Goal: Transaction & Acquisition: Subscribe to service/newsletter

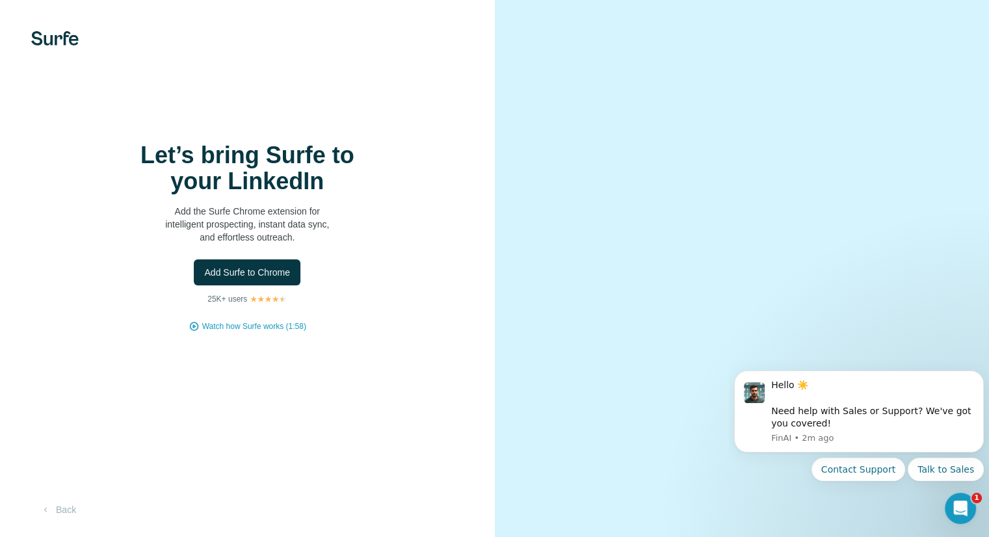
click at [53, 37] on img at bounding box center [54, 38] width 47 height 14
click at [256, 282] on button "Add Surfe to Chrome" at bounding box center [247, 272] width 107 height 26
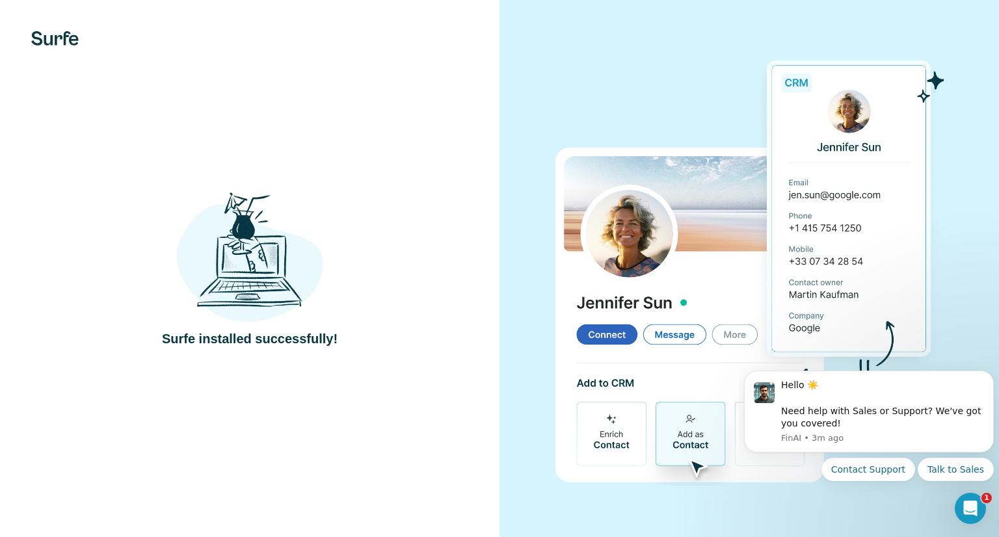
click at [443, 76] on div "Surfe installed successfully!" at bounding box center [249, 268] width 499 height 537
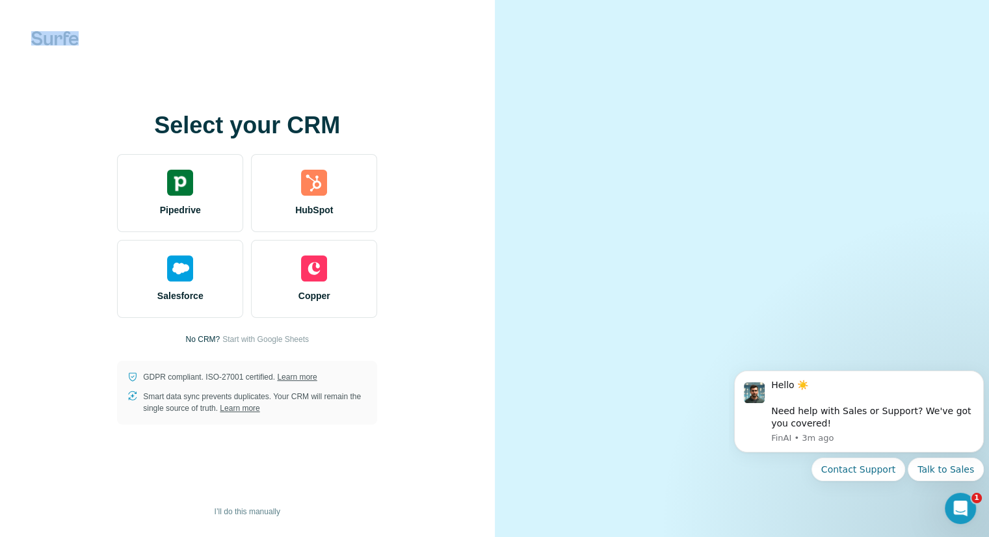
drag, startPoint x: 49, startPoint y: 27, endPoint x: 55, endPoint y: 39, distance: 13.7
click at [55, 39] on div "Select your CRM Pipedrive HubSpot Salesforce Copper No CRM? Start with Google S…" at bounding box center [247, 268] width 495 height 537
click at [55, 39] on img at bounding box center [54, 38] width 47 height 14
click at [64, 179] on div "Select your CRM Pipedrive HubSpot Salesforce Copper No CRM? Start with Google S…" at bounding box center [247, 268] width 443 height 312
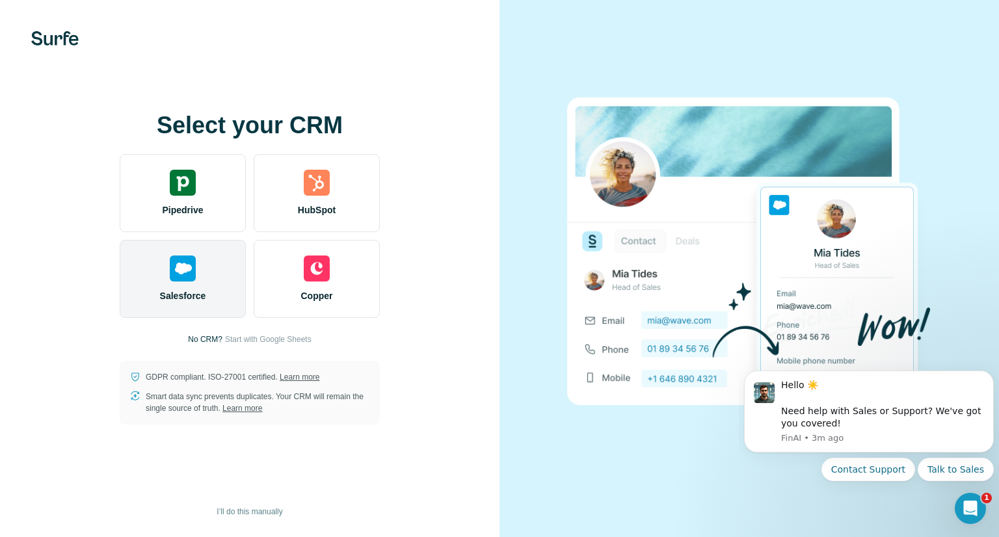
click at [183, 274] on img at bounding box center [183, 269] width 26 height 26
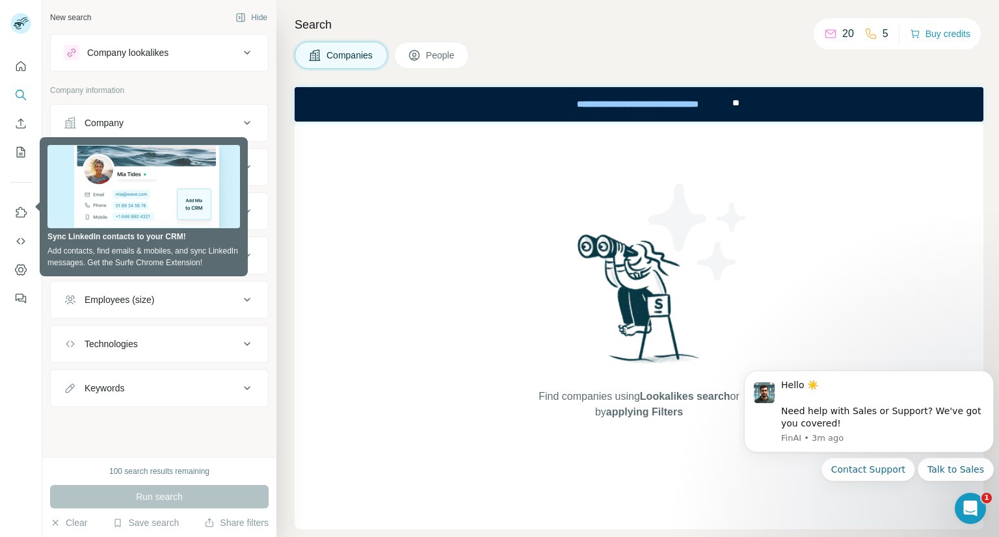
click at [427, 57] on button "People" at bounding box center [431, 55] width 75 height 27
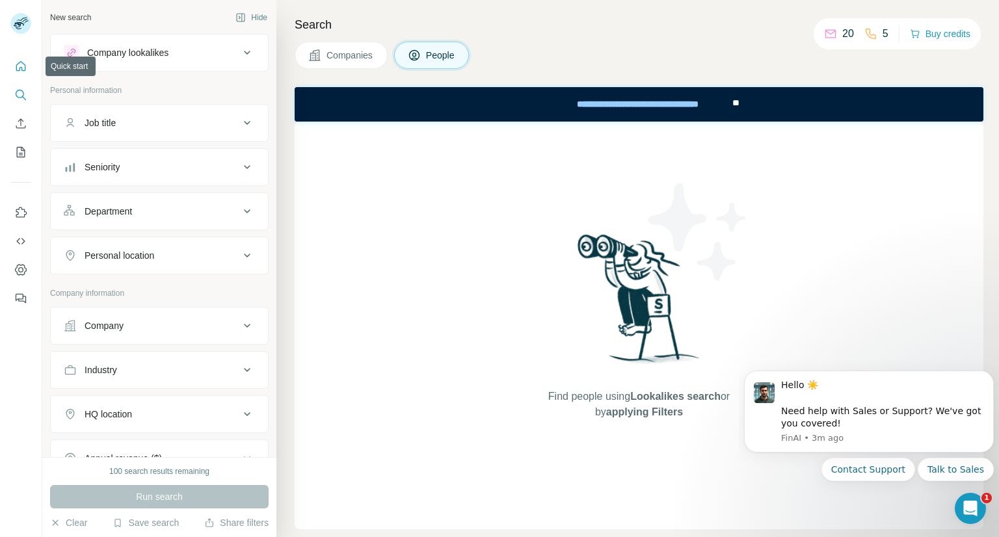
click at [16, 63] on icon "Quick start" at bounding box center [20, 66] width 13 height 13
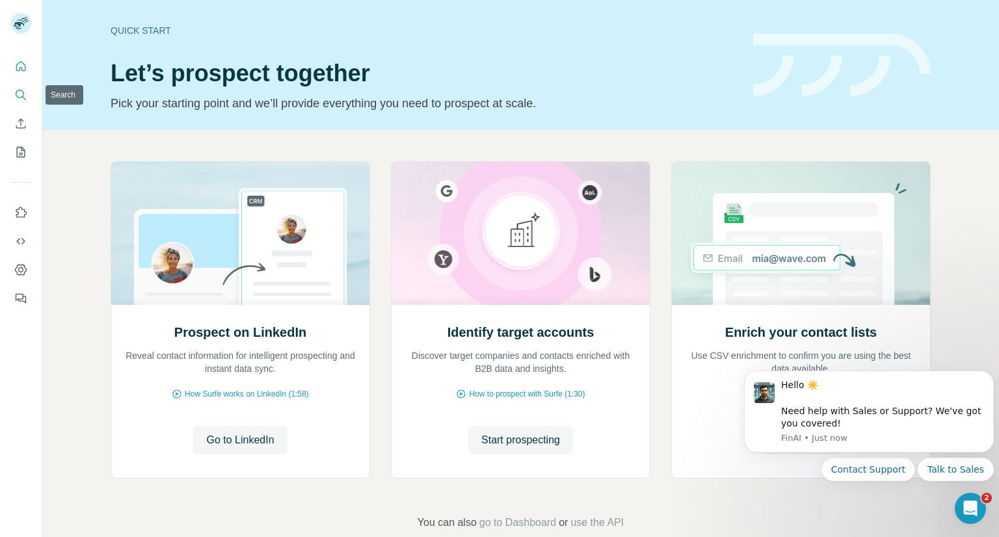
click at [20, 94] on icon "Search" at bounding box center [20, 94] width 13 height 13
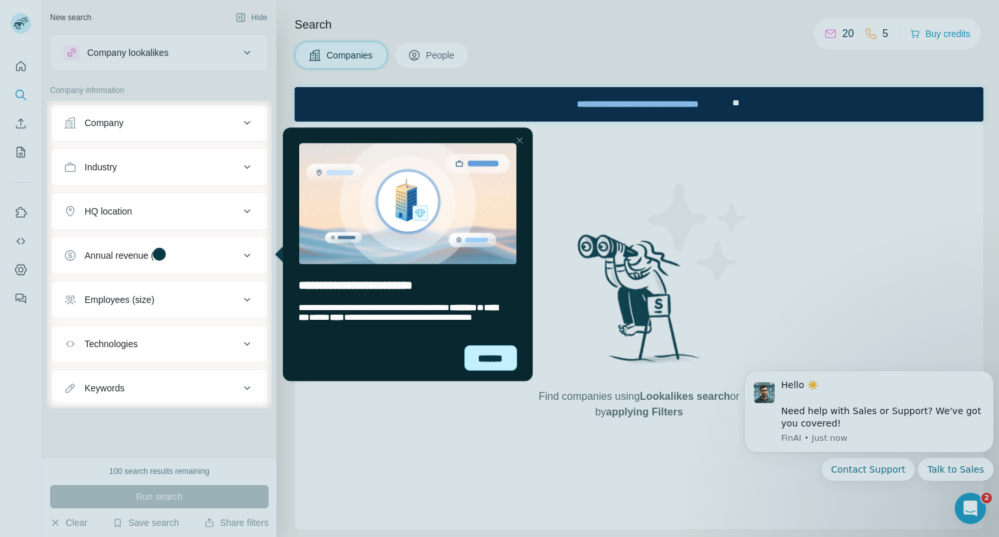
click at [496, 363] on div "******" at bounding box center [490, 357] width 53 height 25
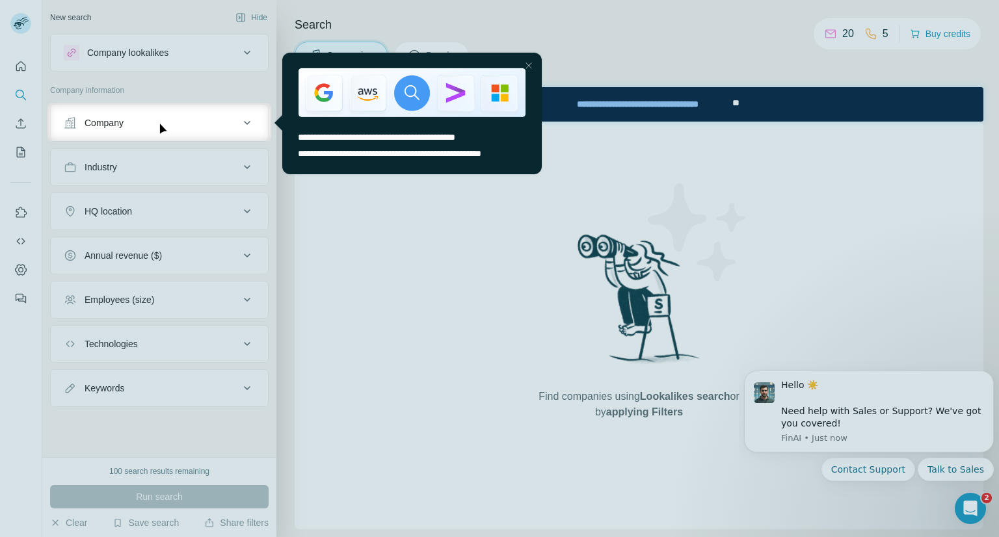
click at [528, 64] on div "Close Step" at bounding box center [529, 65] width 16 height 16
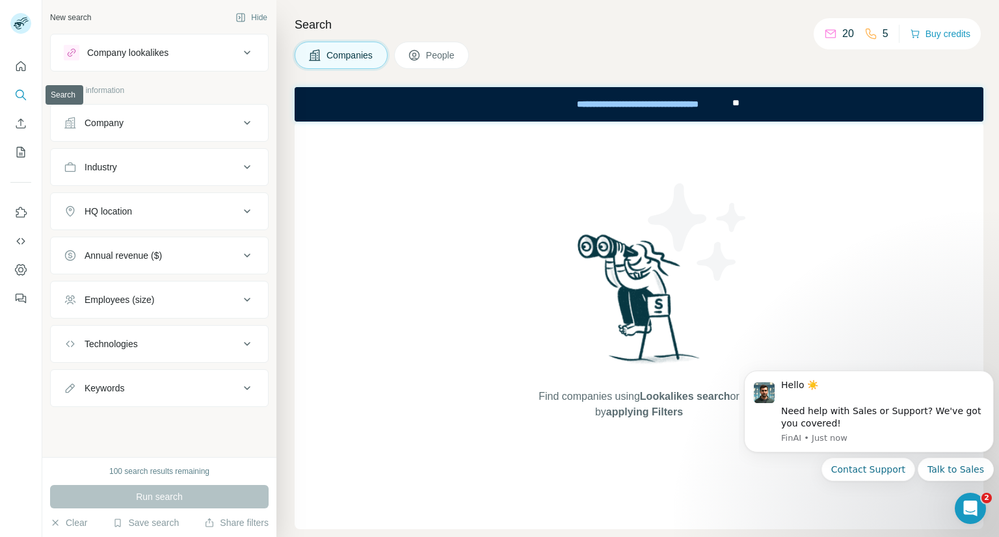
click at [18, 94] on icon "Search" at bounding box center [20, 94] width 13 height 13
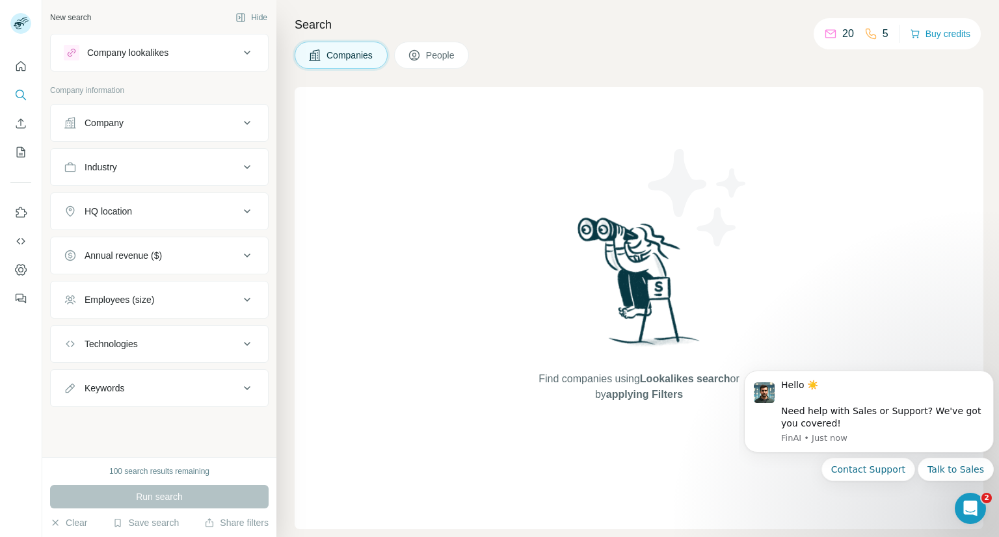
click at [108, 14] on div "New search Hide" at bounding box center [159, 18] width 218 height 20
click at [339, 20] on h4 "Search" at bounding box center [639, 25] width 689 height 18
click at [437, 53] on span "People" at bounding box center [441, 55] width 30 height 13
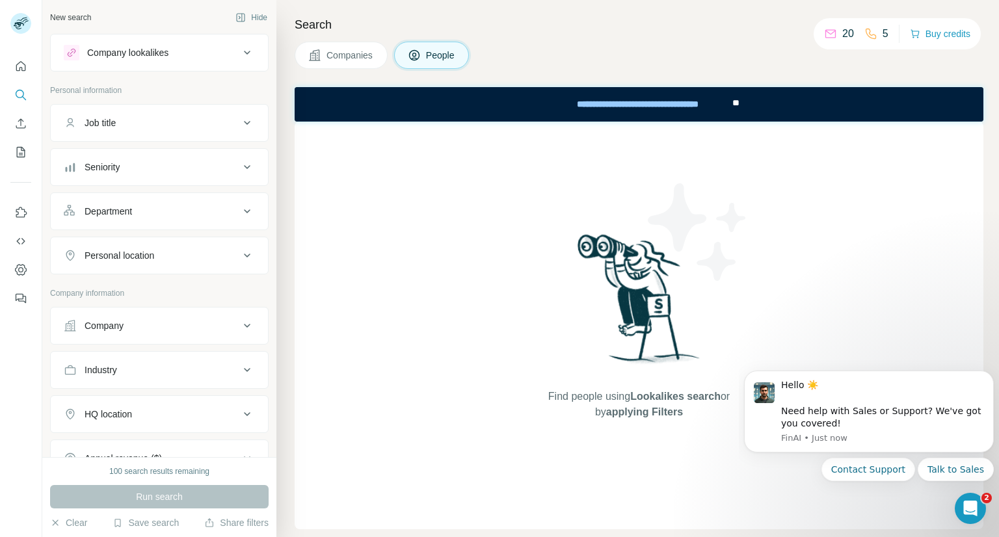
click at [138, 123] on div "Job title" at bounding box center [152, 122] width 176 height 13
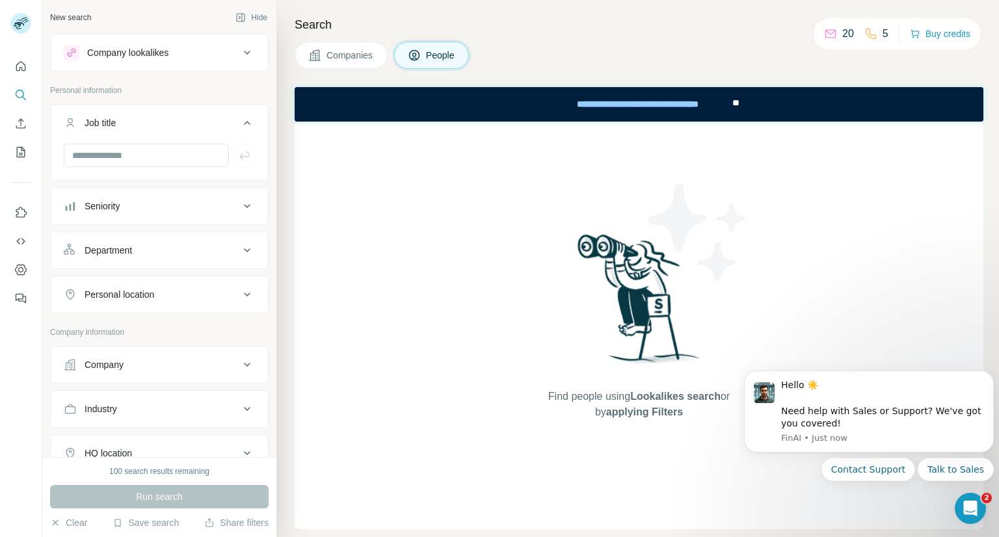
click at [473, 274] on div "Find people using Lookalikes search or by applying Filters" at bounding box center [639, 326] width 689 height 408
click at [377, 254] on div "Find people using Lookalikes search or by applying Filters" at bounding box center [639, 326] width 689 height 408
click at [156, 116] on div "Job title" at bounding box center [152, 122] width 176 height 13
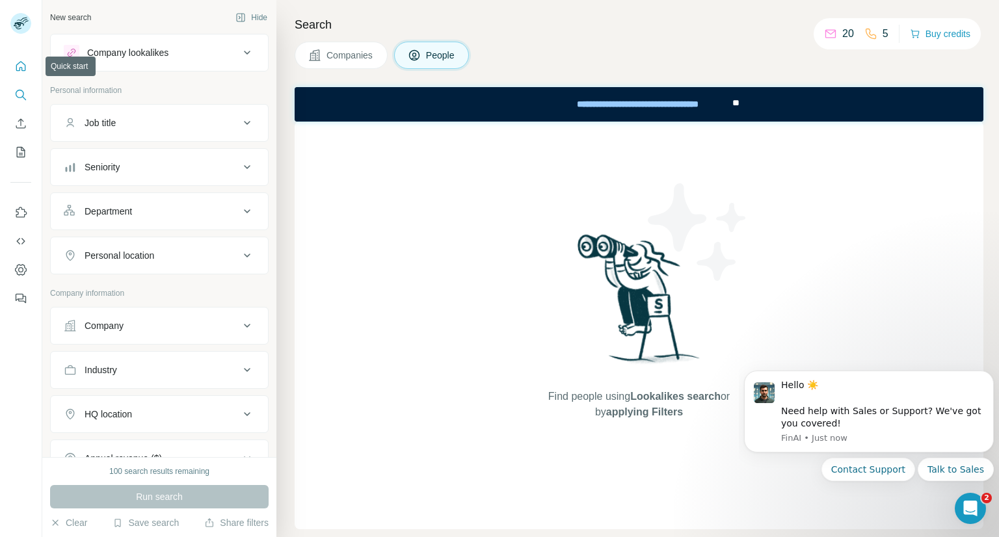
click at [23, 66] on icon "Quick start" at bounding box center [20, 66] width 13 height 13
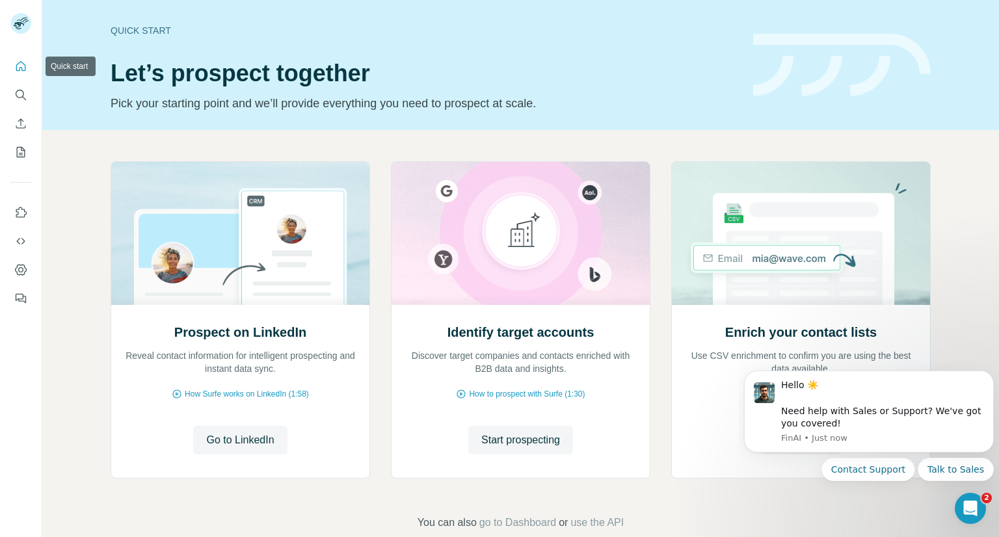
click at [23, 66] on icon "Quick start" at bounding box center [20, 66] width 13 height 13
click at [21, 89] on icon "Search" at bounding box center [20, 94] width 13 height 13
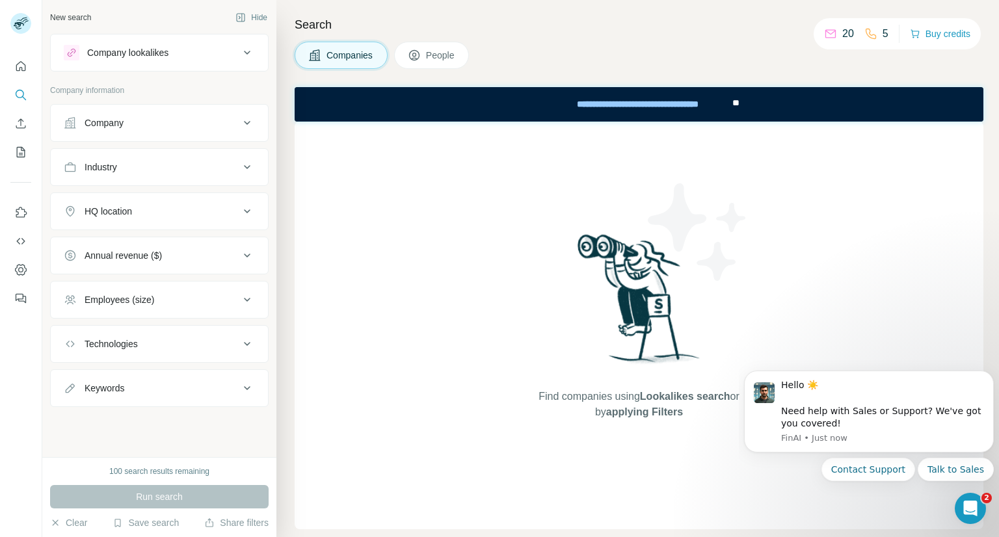
click at [430, 58] on span "People" at bounding box center [441, 55] width 30 height 13
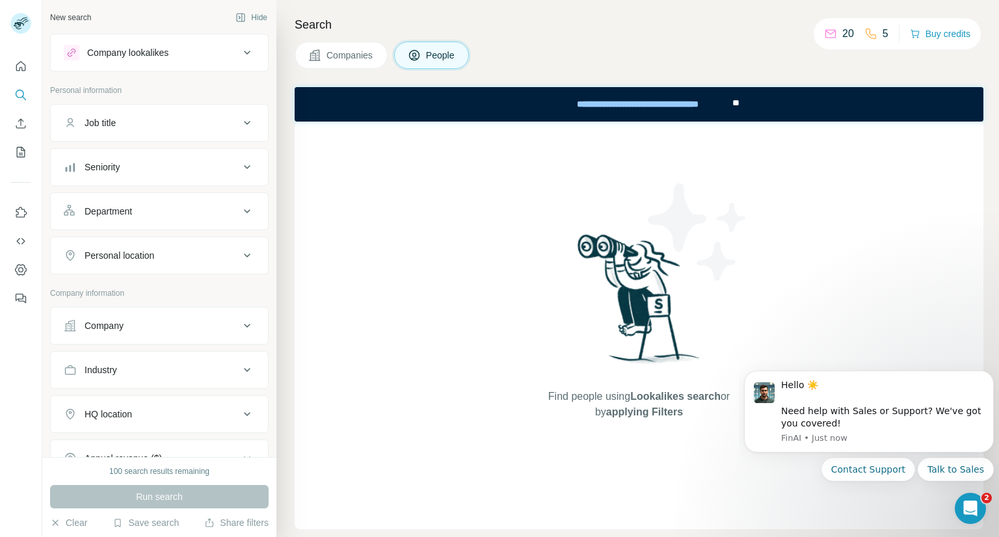
click at [185, 56] on div "Company lookalikes" at bounding box center [152, 53] width 176 height 16
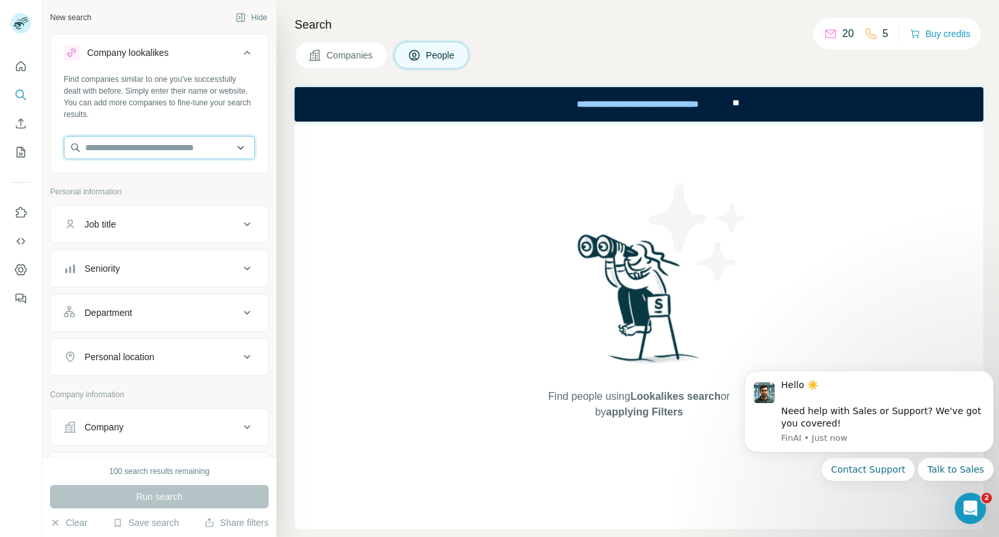
click at [182, 146] on input "text" at bounding box center [159, 147] width 191 height 23
click at [347, 219] on div "Find people using Lookalikes search or by applying Filters" at bounding box center [639, 326] width 689 height 408
click at [135, 153] on input "text" at bounding box center [159, 147] width 191 height 23
click at [88, 18] on div "New search" at bounding box center [70, 18] width 41 height 12
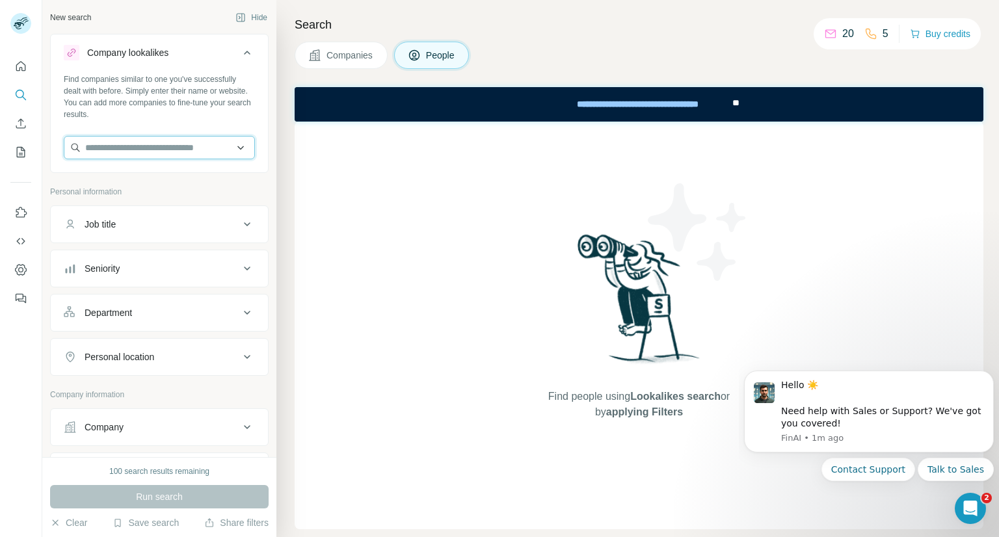
click at [133, 144] on input "text" at bounding box center [159, 147] width 191 height 23
paste input "**********"
type input "**********"
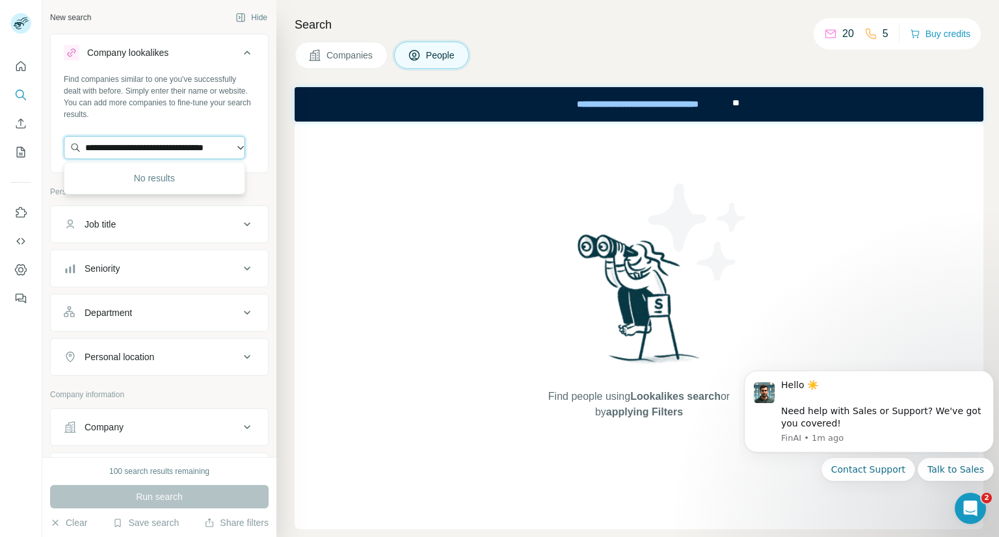
click at [198, 146] on input "**********" at bounding box center [154, 147] width 181 height 23
paste input "text"
paste input "**********"
type input "**********"
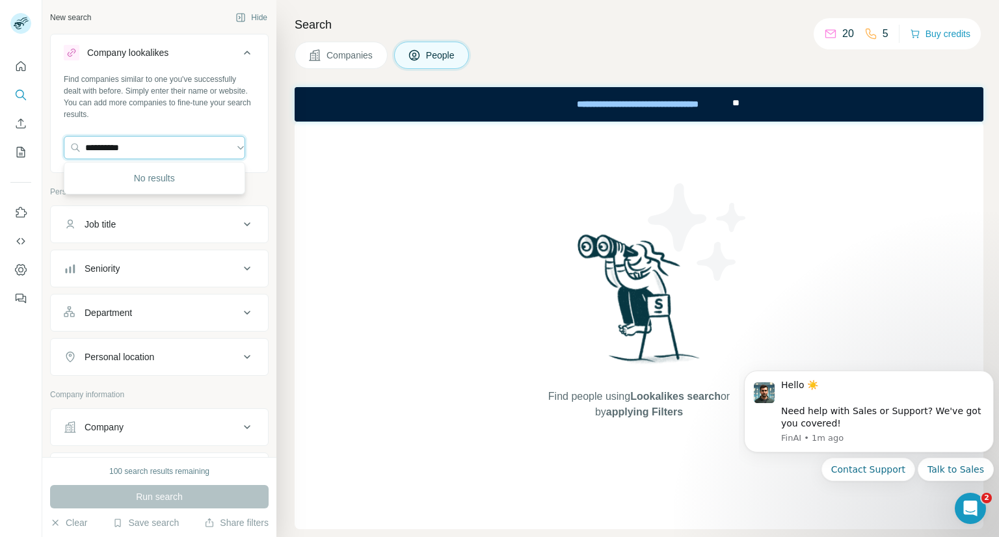
drag, startPoint x: 198, startPoint y: 146, endPoint x: 0, endPoint y: 178, distance: 200.9
click at [0, 178] on div "**********" at bounding box center [499, 268] width 999 height 537
click at [148, 178] on div "Type to search" at bounding box center [154, 178] width 175 height 26
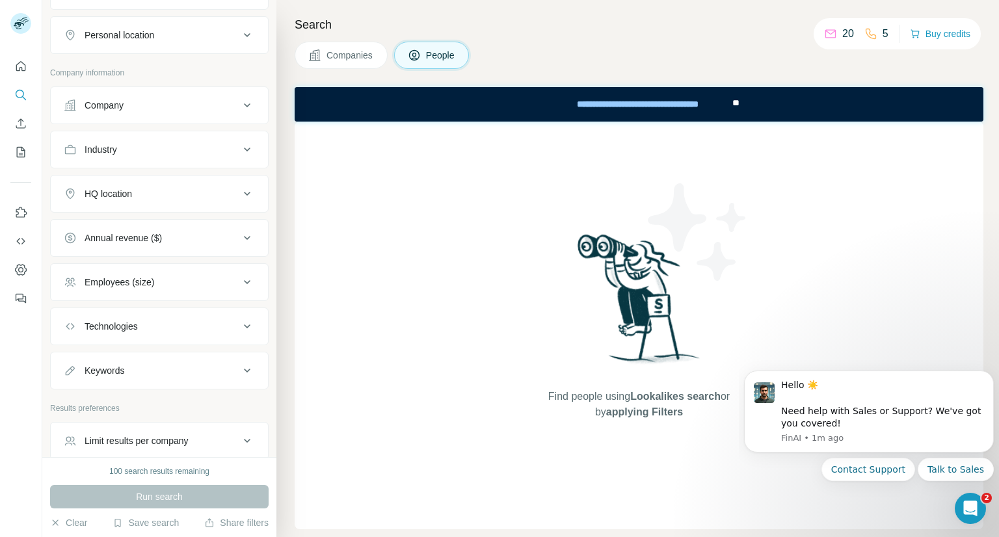
scroll to position [325, 0]
click at [127, 274] on div "Employees (size)" at bounding box center [120, 278] width 70 height 13
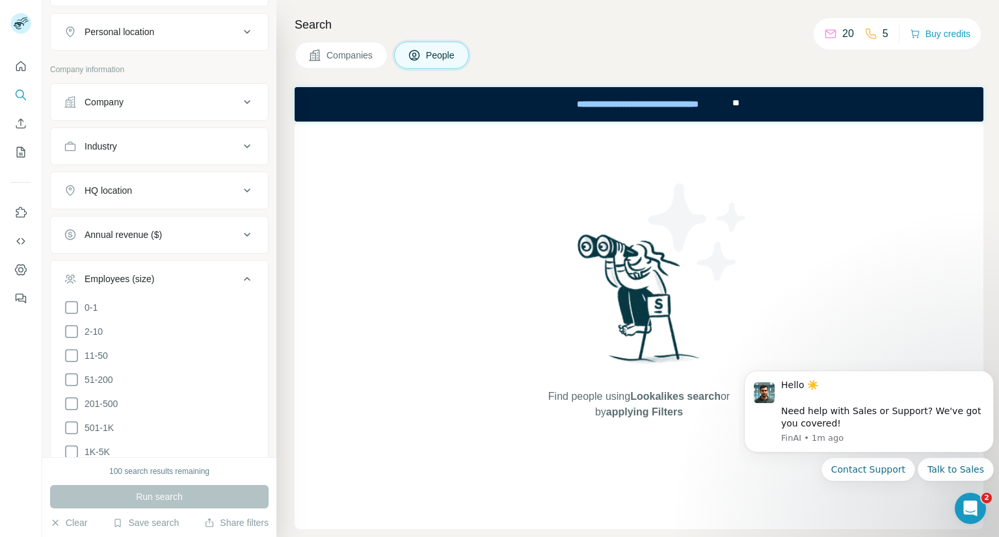
click at [135, 279] on div "Employees (size)" at bounding box center [120, 278] width 70 height 13
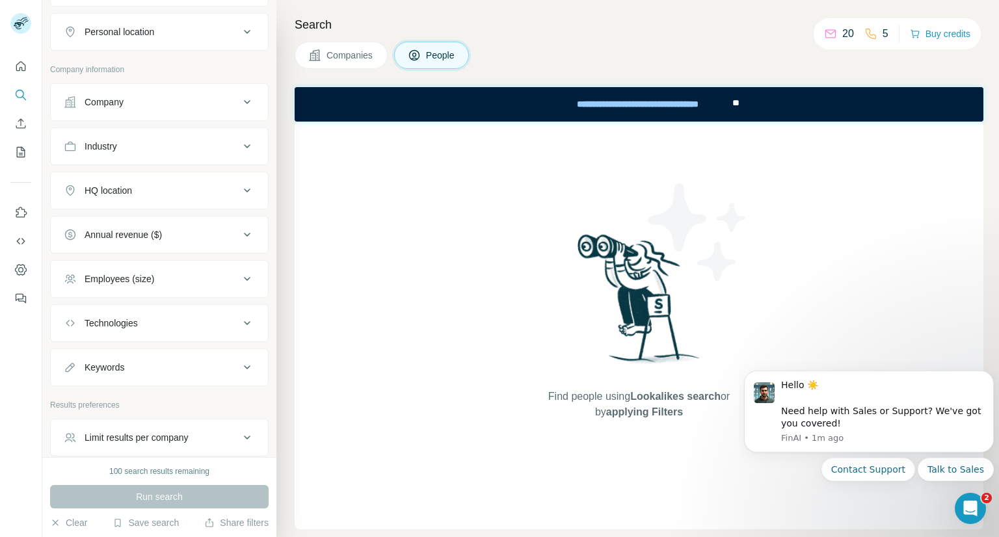
scroll to position [380, 0]
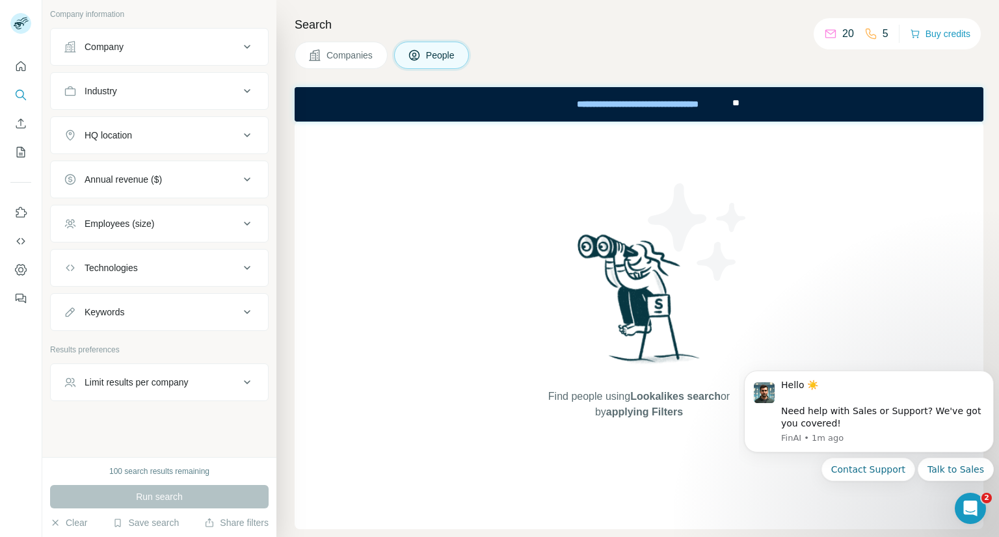
click at [369, 60] on span "Companies" at bounding box center [349, 55] width 47 height 13
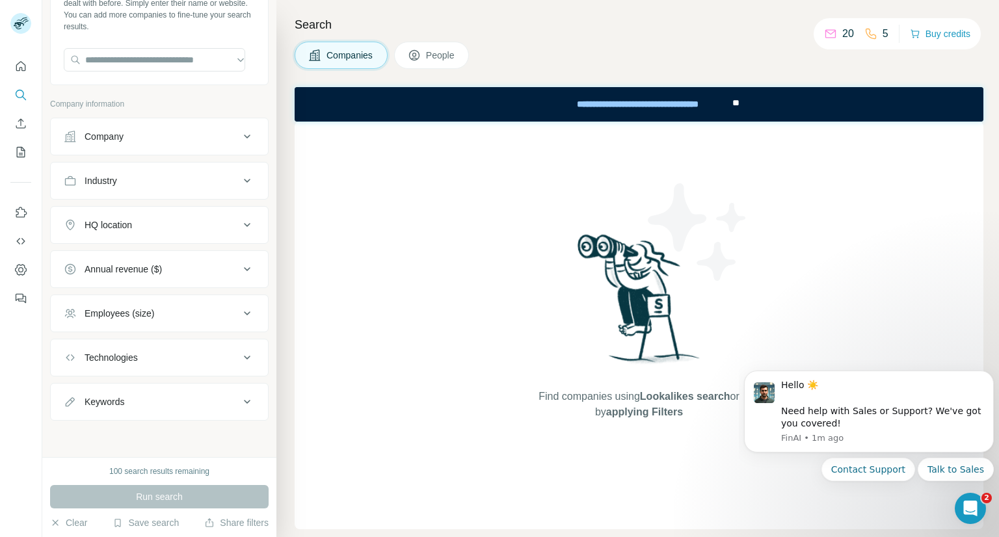
scroll to position [86, 0]
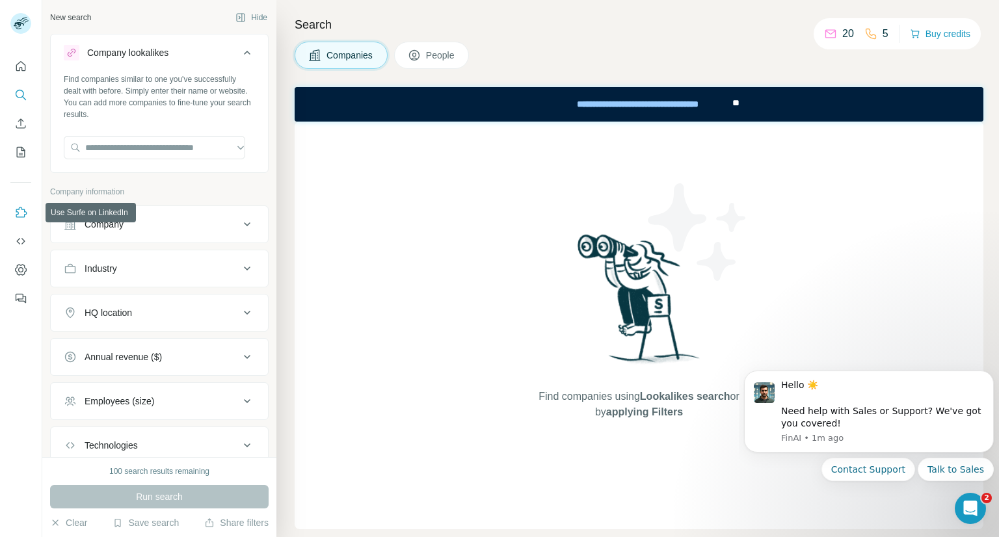
click at [24, 207] on icon "Use Surfe on LinkedIn" at bounding box center [20, 212] width 13 height 13
click at [975, 514] on div "Open Intercom Messenger" at bounding box center [968, 506] width 43 height 43
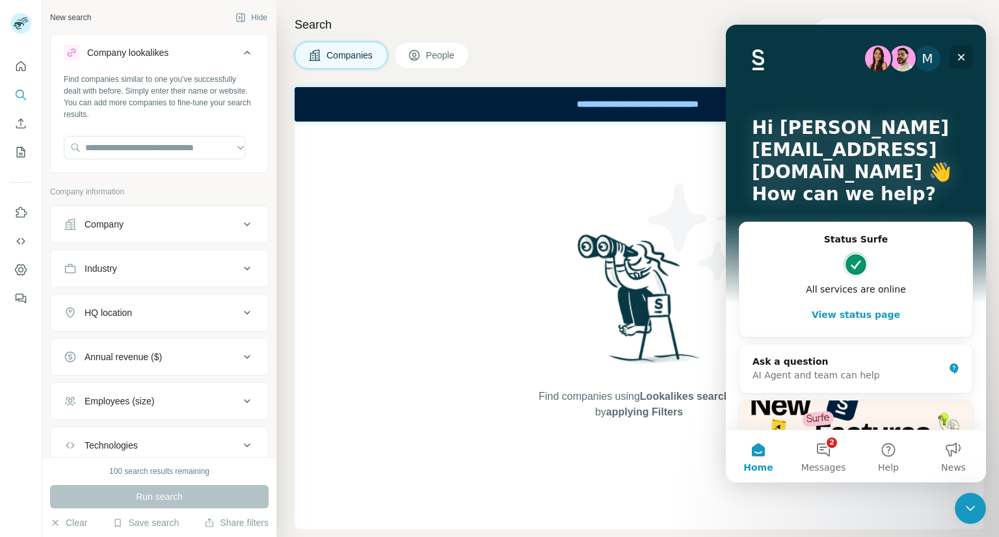
click at [960, 59] on icon "Close" at bounding box center [961, 57] width 10 height 10
